Goal: Information Seeking & Learning: Learn about a topic

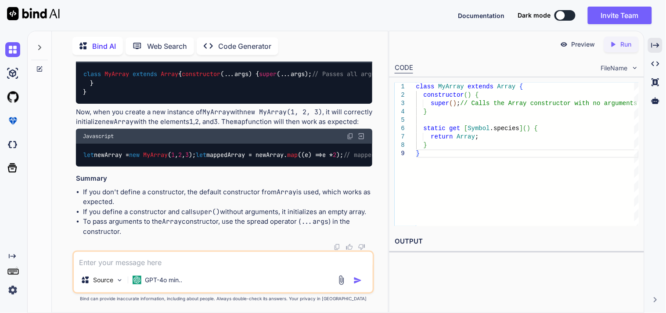
scroll to position [918, 0]
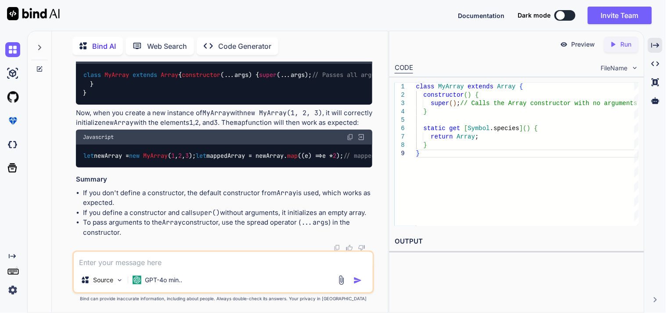
click at [170, 264] on textarea at bounding box center [223, 260] width 299 height 16
click at [143, 262] on textarea "what does Promise.resolvers" at bounding box center [223, 260] width 299 height 16
click at [145, 264] on textarea "what does Promise.resolvers" at bounding box center [223, 260] width 299 height 16
click at [202, 262] on textarea "what does Promise.withresolvers" at bounding box center [223, 260] width 299 height 16
drag, startPoint x: 202, startPoint y: 262, endPoint x: 159, endPoint y: 262, distance: 43.0
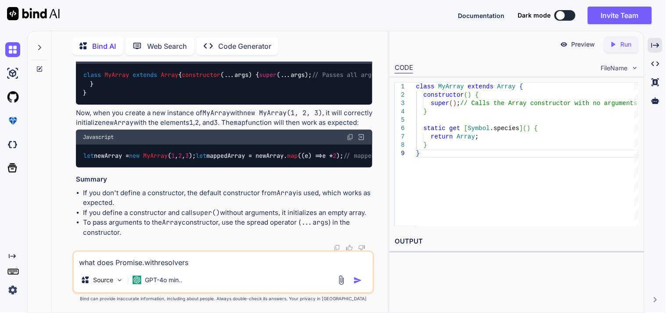
click at [159, 262] on textarea "what does Promise.withresolvers" at bounding box center [223, 260] width 299 height 16
click at [231, 264] on textarea "what does Promise.withresolvers" at bounding box center [223, 260] width 299 height 16
type textarea "what does Promise.withresolvers() does explain in layman term"
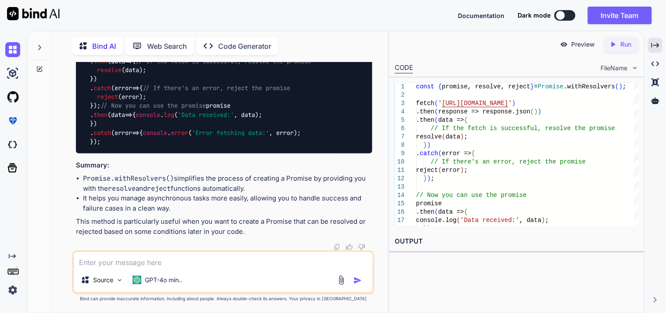
scroll to position [1450, 0]
drag, startPoint x: 306, startPoint y: 143, endPoint x: 69, endPoint y: 141, distance: 237.6
click at [69, 141] on div "You what does Symbol.species means in js ? Bind AI In JavaScript, Symbol.specie…" at bounding box center [223, 187] width 329 height 250
copy code "const { promise, resolve, reject } = Promise . withResolvers ();"
click at [274, 153] on div "const { promise, resolve, reject } = Promise . withResolvers (); fetch ( '[URL]…" at bounding box center [224, 93] width 296 height 122
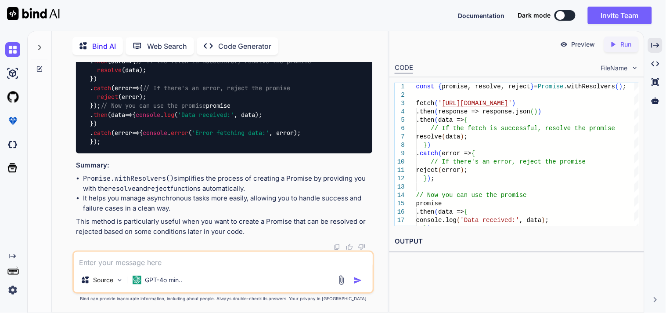
scroll to position [1631, 0]
drag, startPoint x: 244, startPoint y: 161, endPoint x: 43, endPoint y: 210, distance: 207.4
click at [43, 210] on div at bounding box center [40, 171] width 24 height 282
click at [149, 260] on textarea at bounding box center [223, 260] width 299 height 16
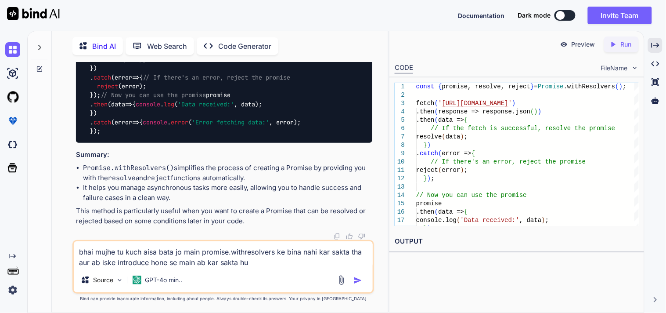
type textarea "bhai mujhe tu kuch aisa bata jo main promise.withresolvers ke bina nahi kar sak…"
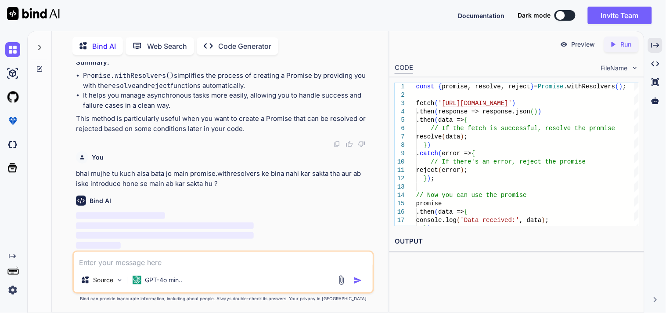
scroll to position [1734, 0]
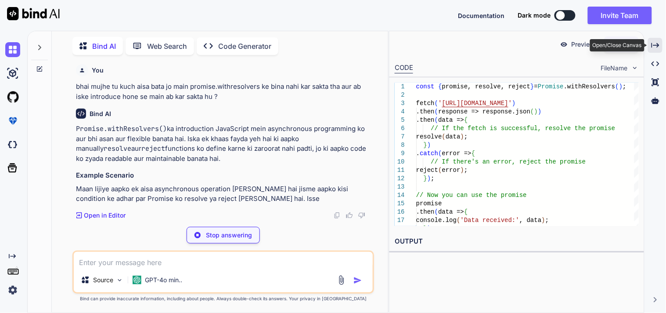
click at [653, 42] on icon "Created with Pixso." at bounding box center [656, 45] width 8 height 8
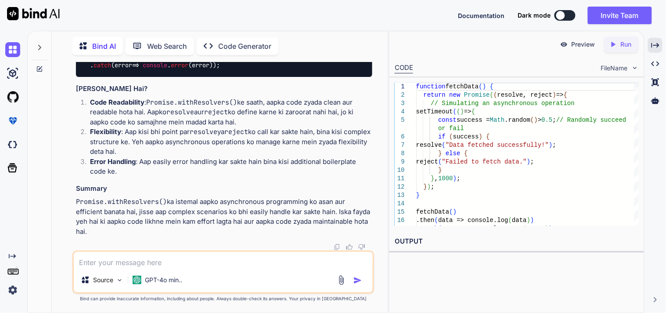
scroll to position [2209, 0]
